Goal: Task Accomplishment & Management: Use online tool/utility

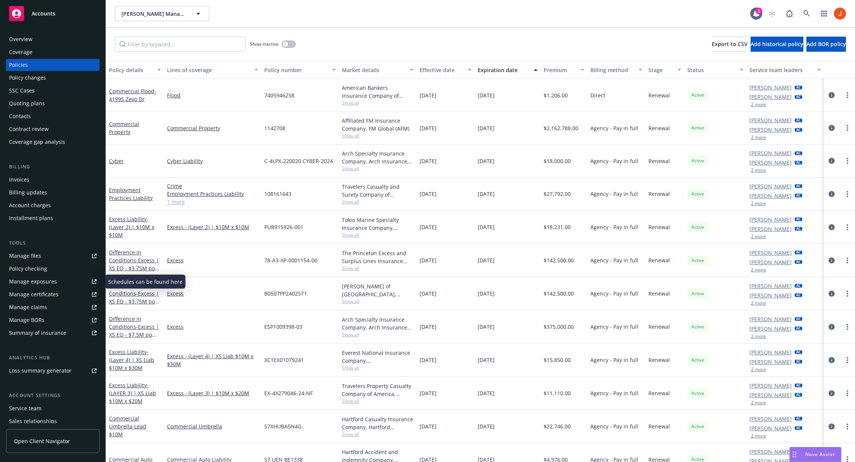
scroll to position [42, 0]
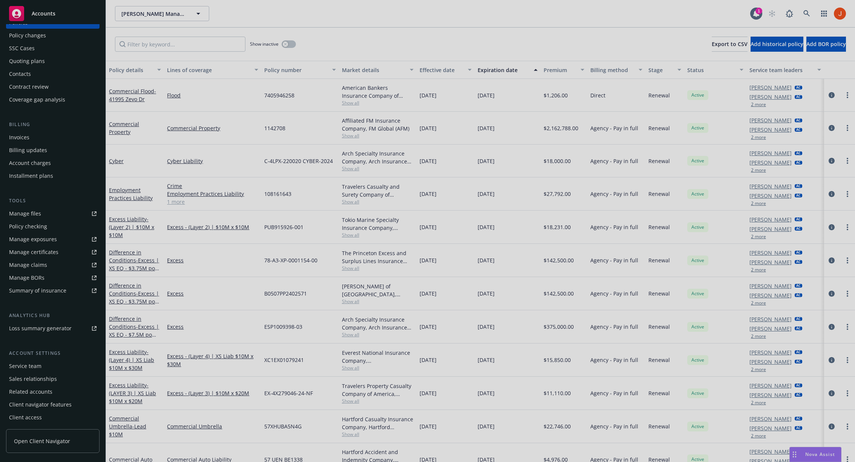
click at [34, 366] on div at bounding box center [427, 231] width 855 height 462
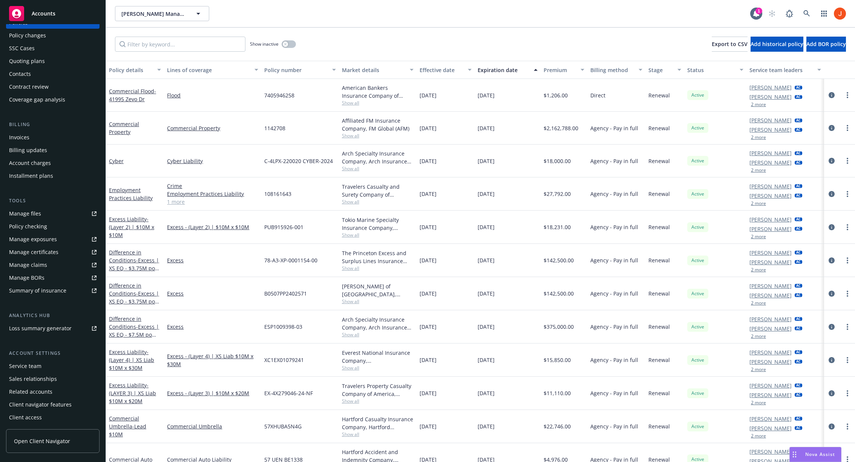
click at [34, 366] on div "Service team" at bounding box center [25, 366] width 32 height 12
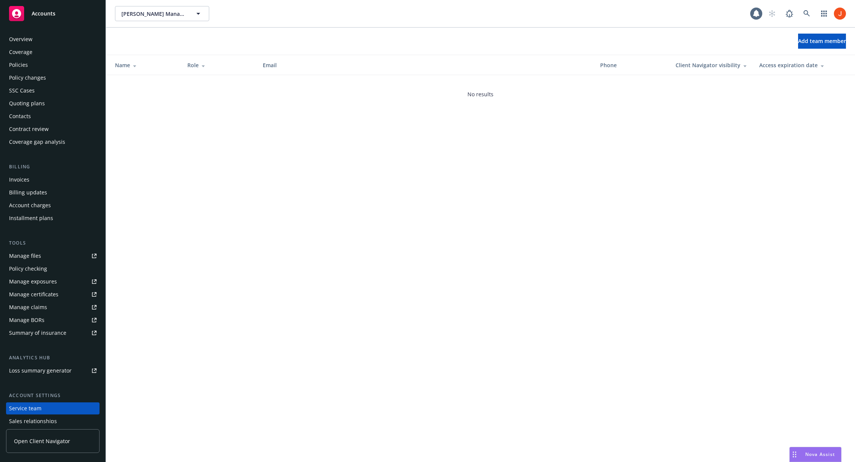
scroll to position [42, 0]
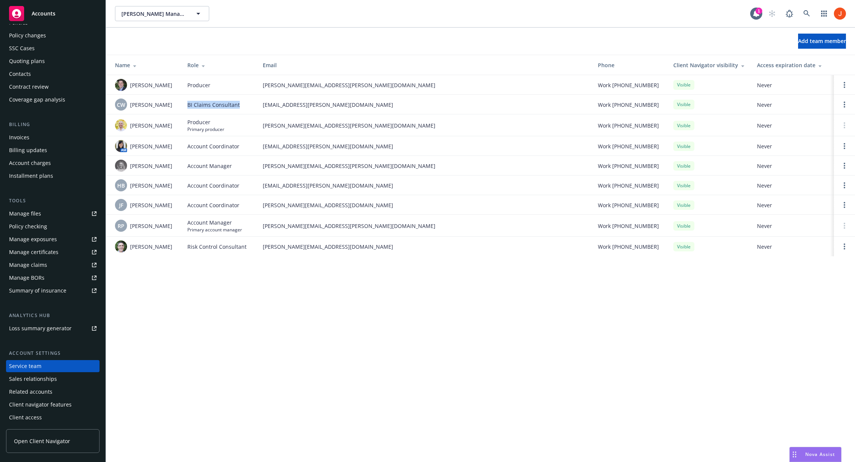
drag, startPoint x: 244, startPoint y: 106, endPoint x: 185, endPoint y: 107, distance: 59.2
click at [185, 107] on td "BI Claims Consultant" at bounding box center [218, 105] width 75 height 20
drag, startPoint x: 187, startPoint y: 103, endPoint x: 239, endPoint y: 107, distance: 52.9
click at [239, 107] on td "BI Claims Consultant" at bounding box center [218, 105] width 75 height 20
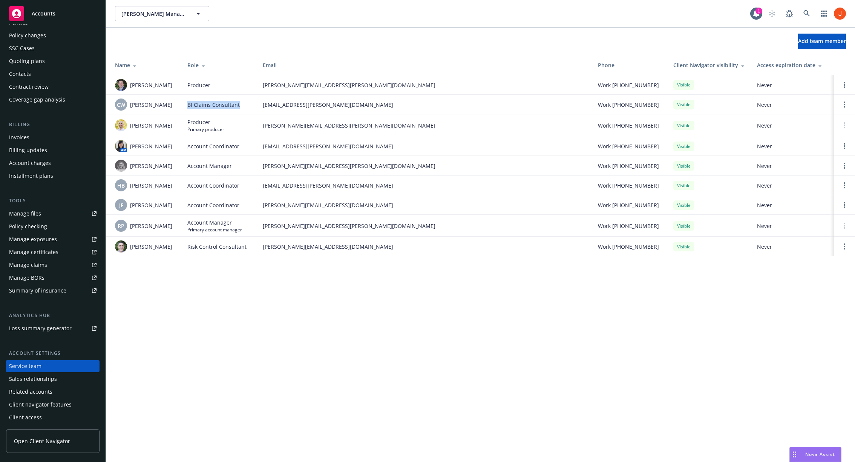
click at [239, 107] on div "BI Claims Consultant" at bounding box center [218, 105] width 63 height 8
drag, startPoint x: 239, startPoint y: 107, endPoint x: 189, endPoint y: 103, distance: 50.3
click at [189, 104] on div "BI Claims Consultant" at bounding box center [218, 105] width 63 height 8
click at [189, 103] on span "BI Claims Consultant" at bounding box center [213, 105] width 52 height 8
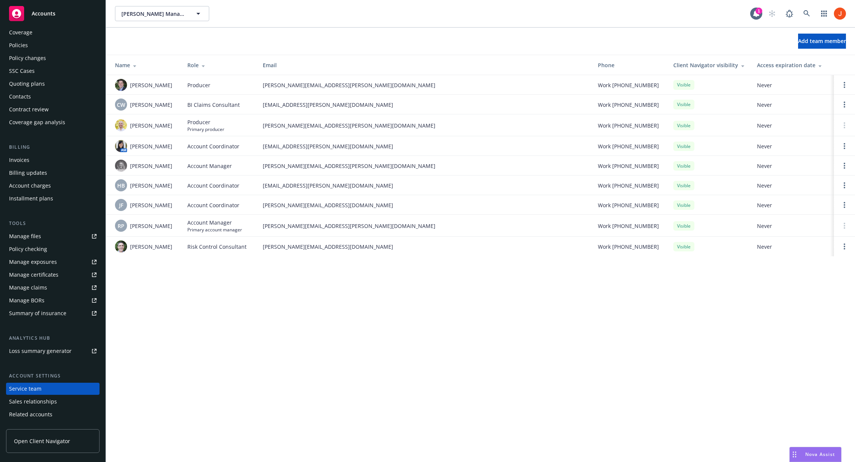
scroll to position [0, 0]
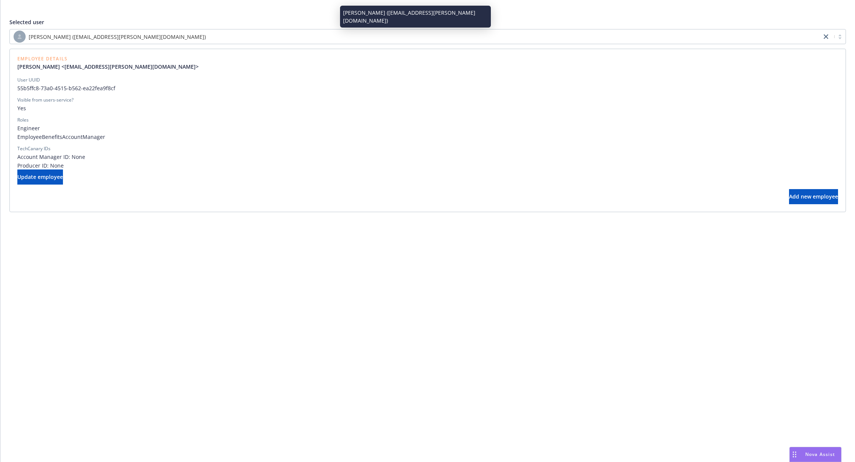
click at [180, 37] on div "[PERSON_NAME] ([EMAIL_ADDRESS][PERSON_NAME][DOMAIN_NAME])" at bounding box center [416, 37] width 804 height 12
click at [355, 36] on div "[PERSON_NAME] ([EMAIL_ADDRESS][PERSON_NAME][DOMAIN_NAME])" at bounding box center [416, 37] width 804 height 12
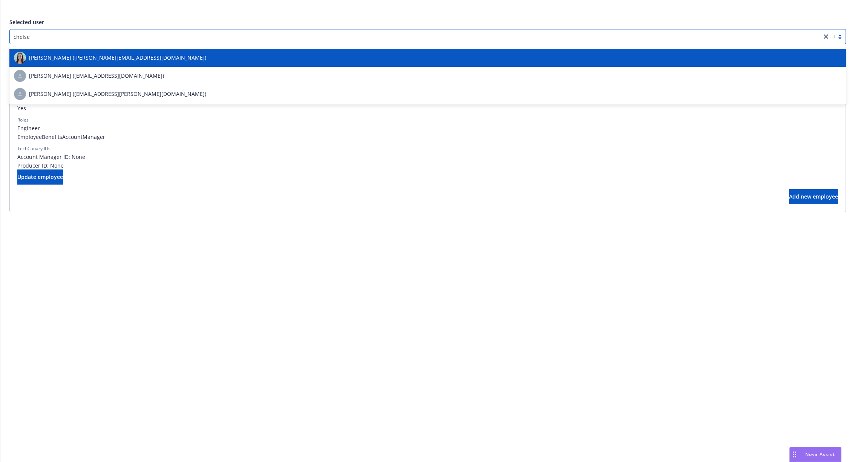
type input "[PERSON_NAME]"
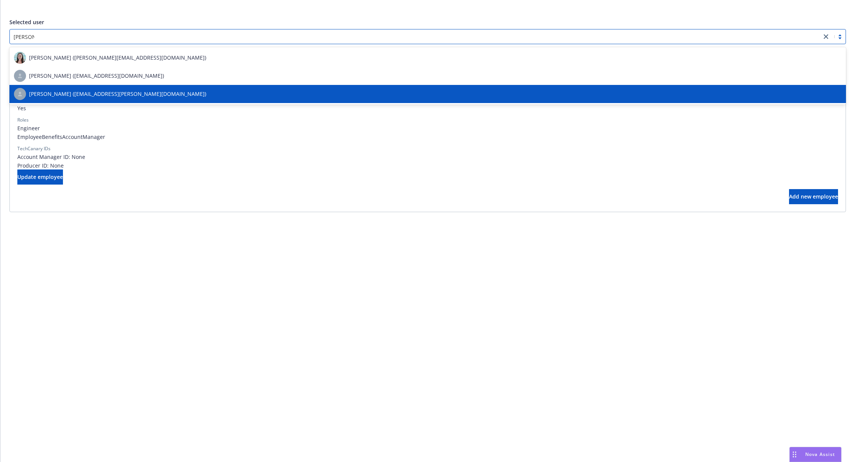
click at [179, 93] on div "[PERSON_NAME] ([EMAIL_ADDRESS][PERSON_NAME][DOMAIN_NAME])" at bounding box center [428, 94] width 828 height 12
